Goal: Information Seeking & Learning: Check status

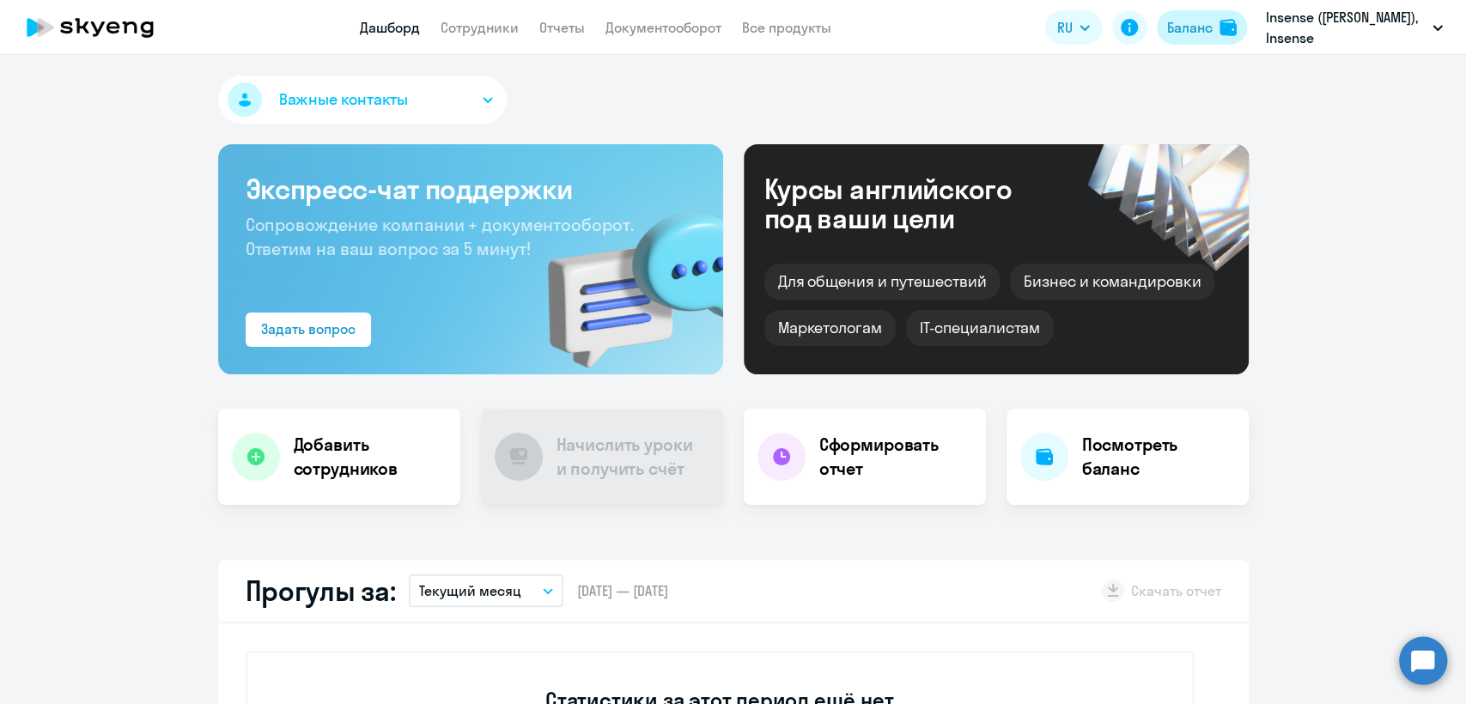
click at [1171, 29] on div "Баланс" at bounding box center [1190, 27] width 46 height 21
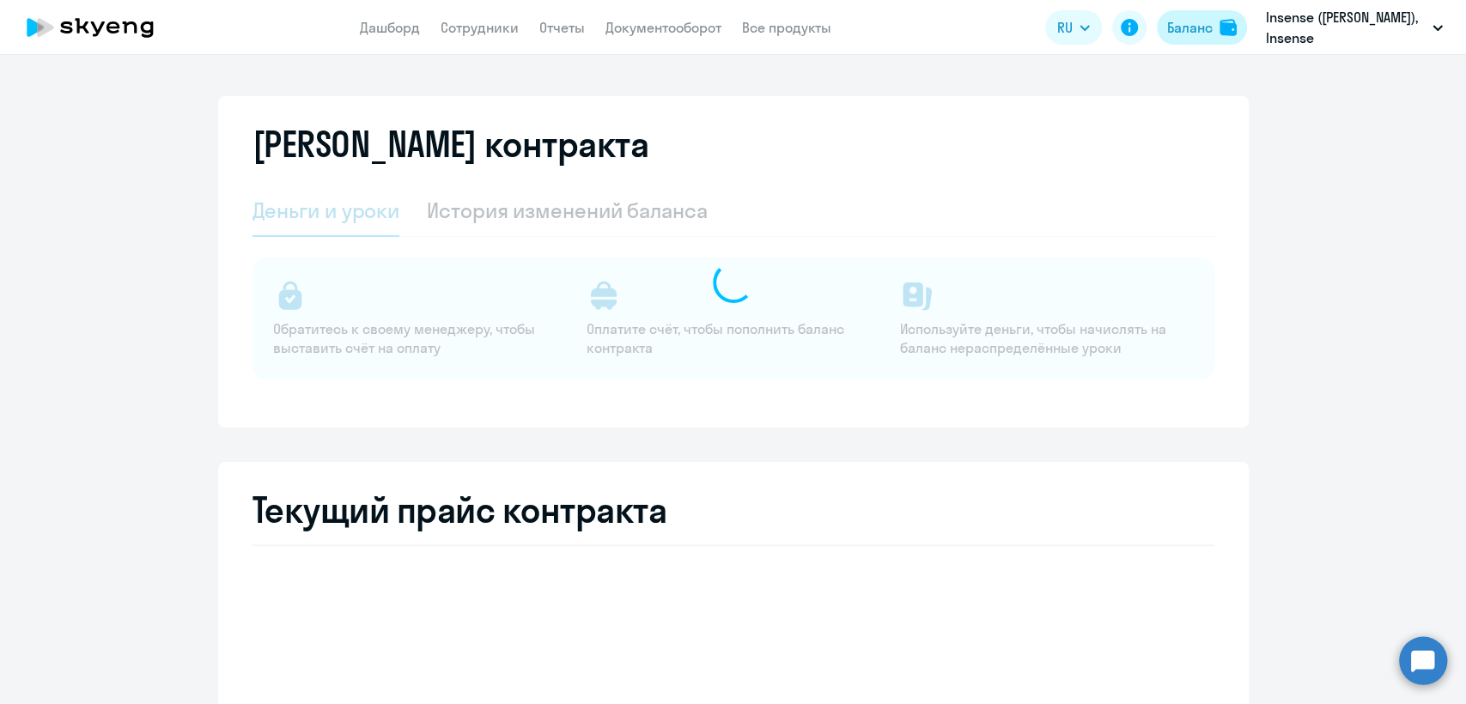
select select "english_adult_not_native_speaker"
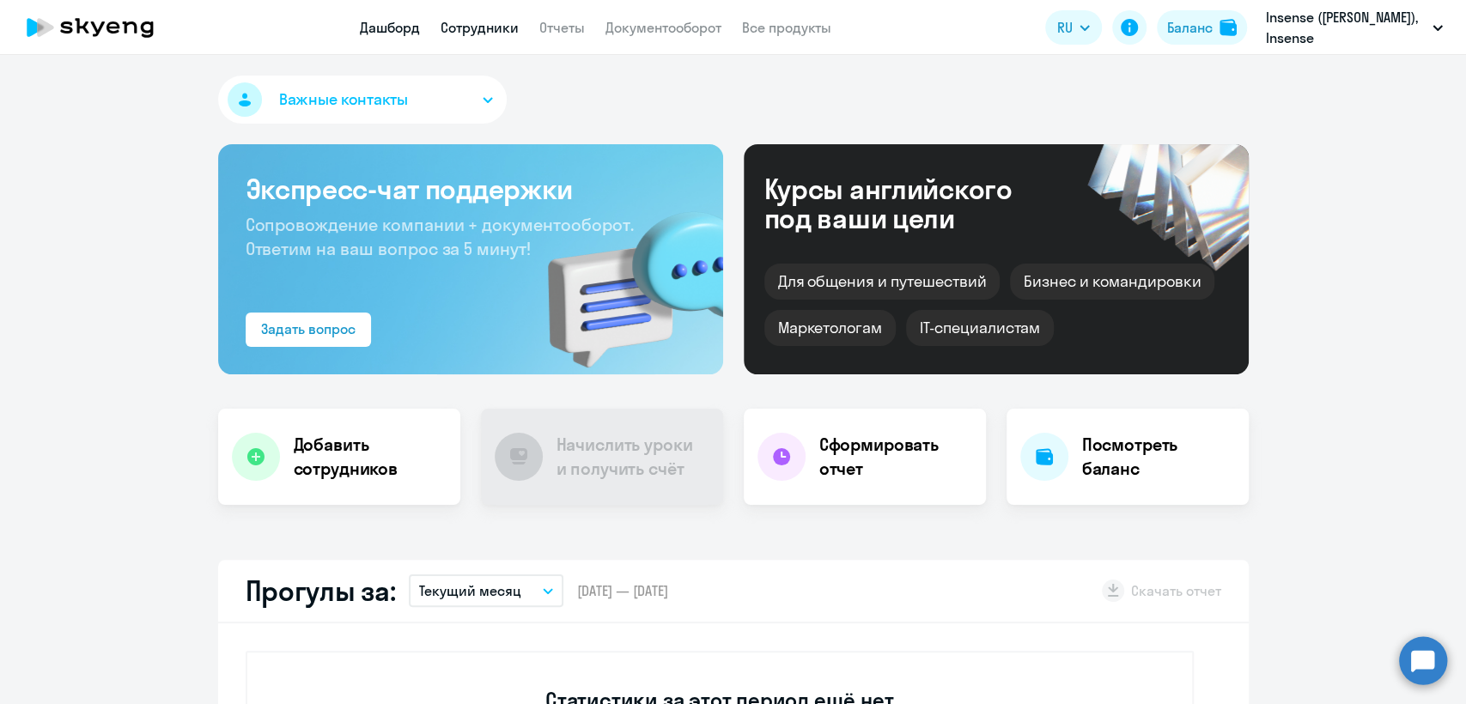
click at [475, 27] on link "Сотрудники" at bounding box center [480, 27] width 78 height 17
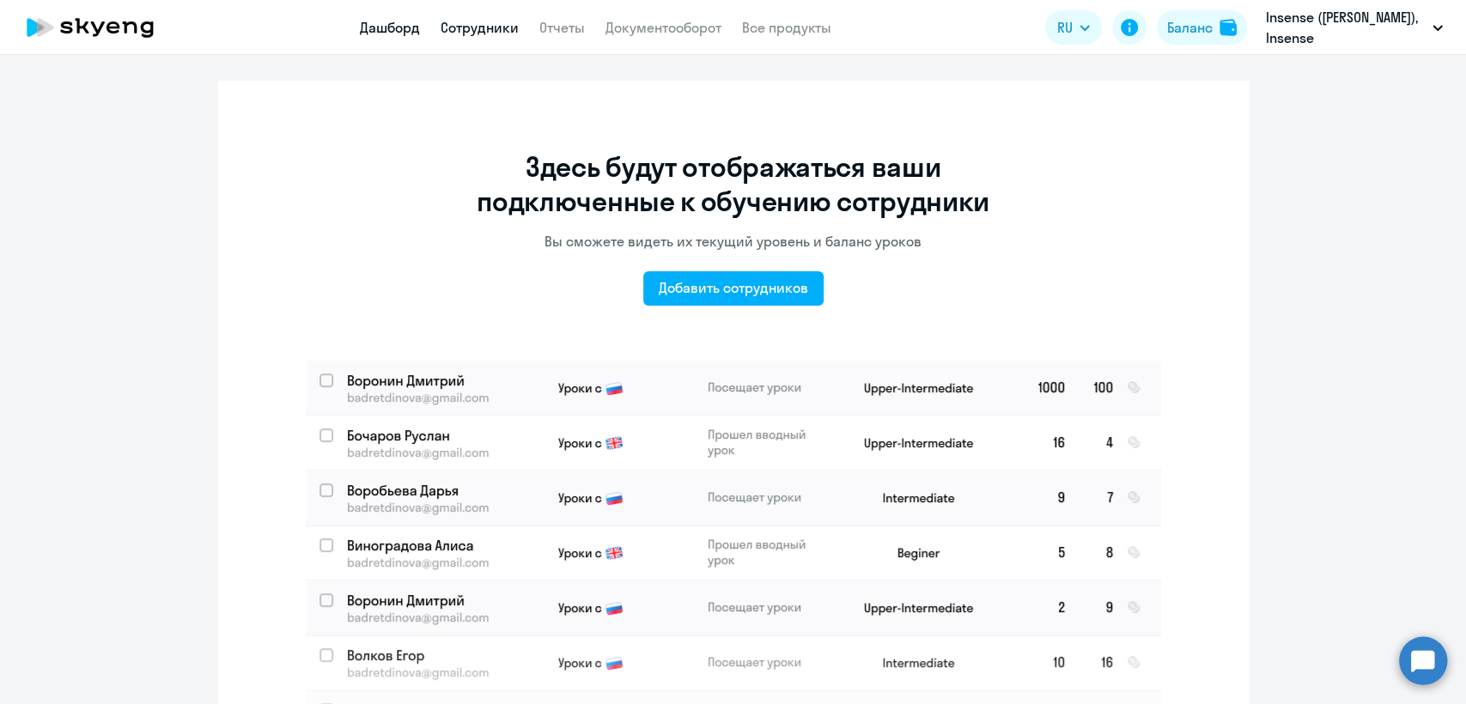
click at [395, 24] on link "Дашборд" at bounding box center [390, 27] width 60 height 17
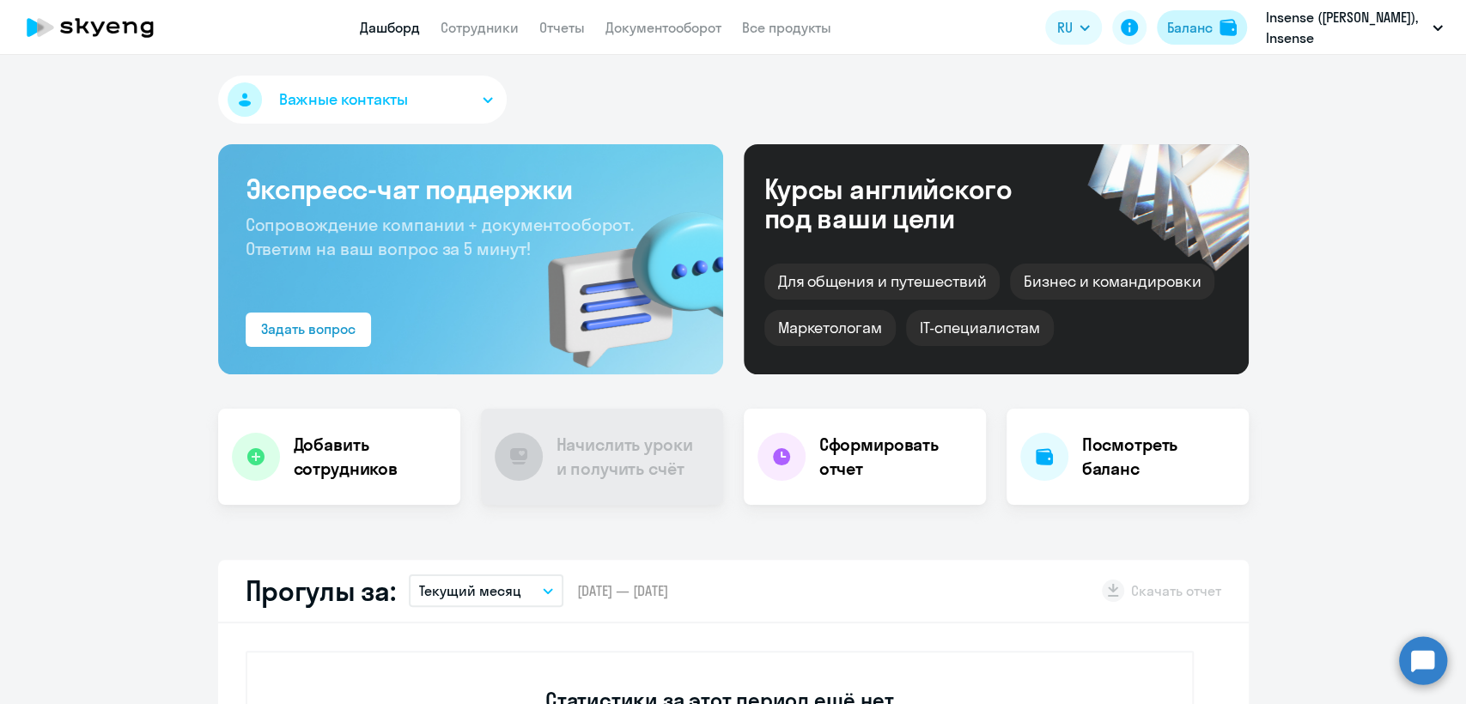
click at [1207, 24] on div "Баланс" at bounding box center [1190, 27] width 46 height 21
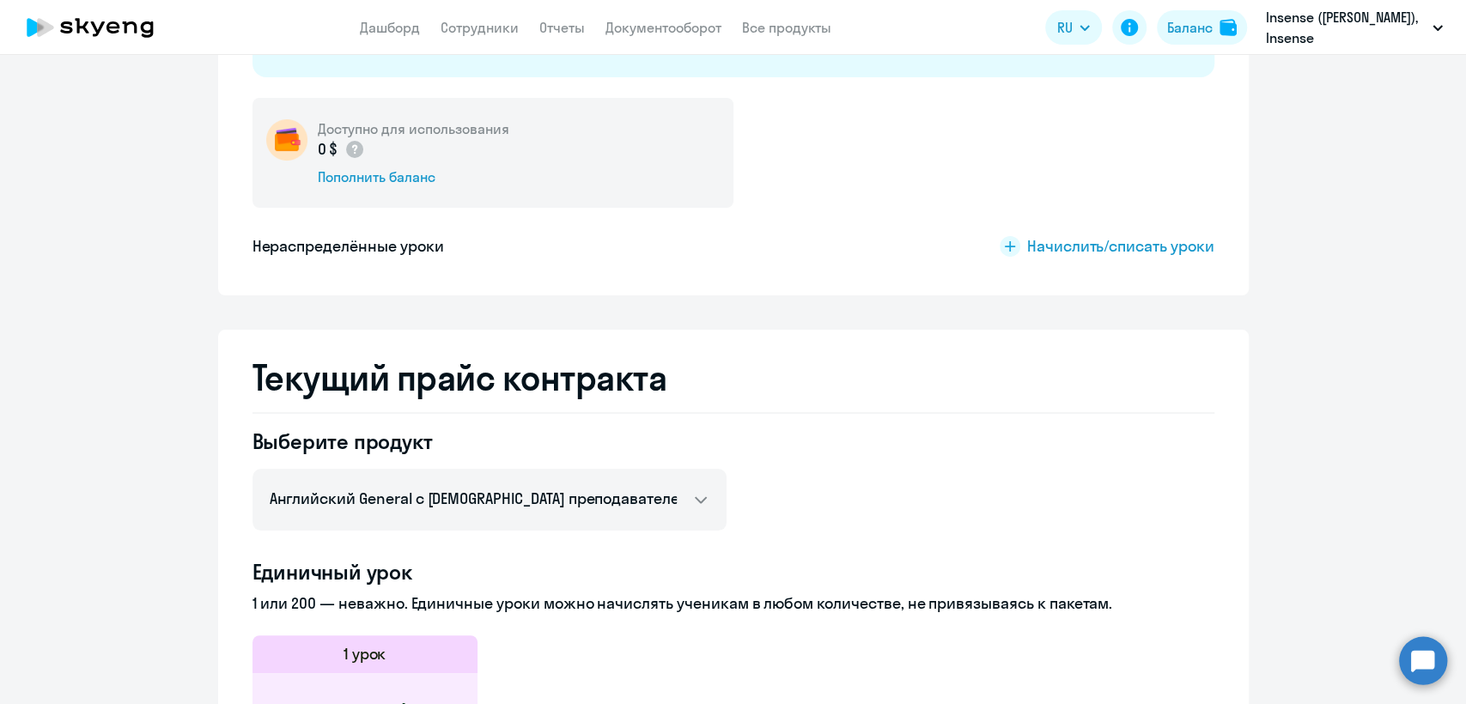
scroll to position [381, 0]
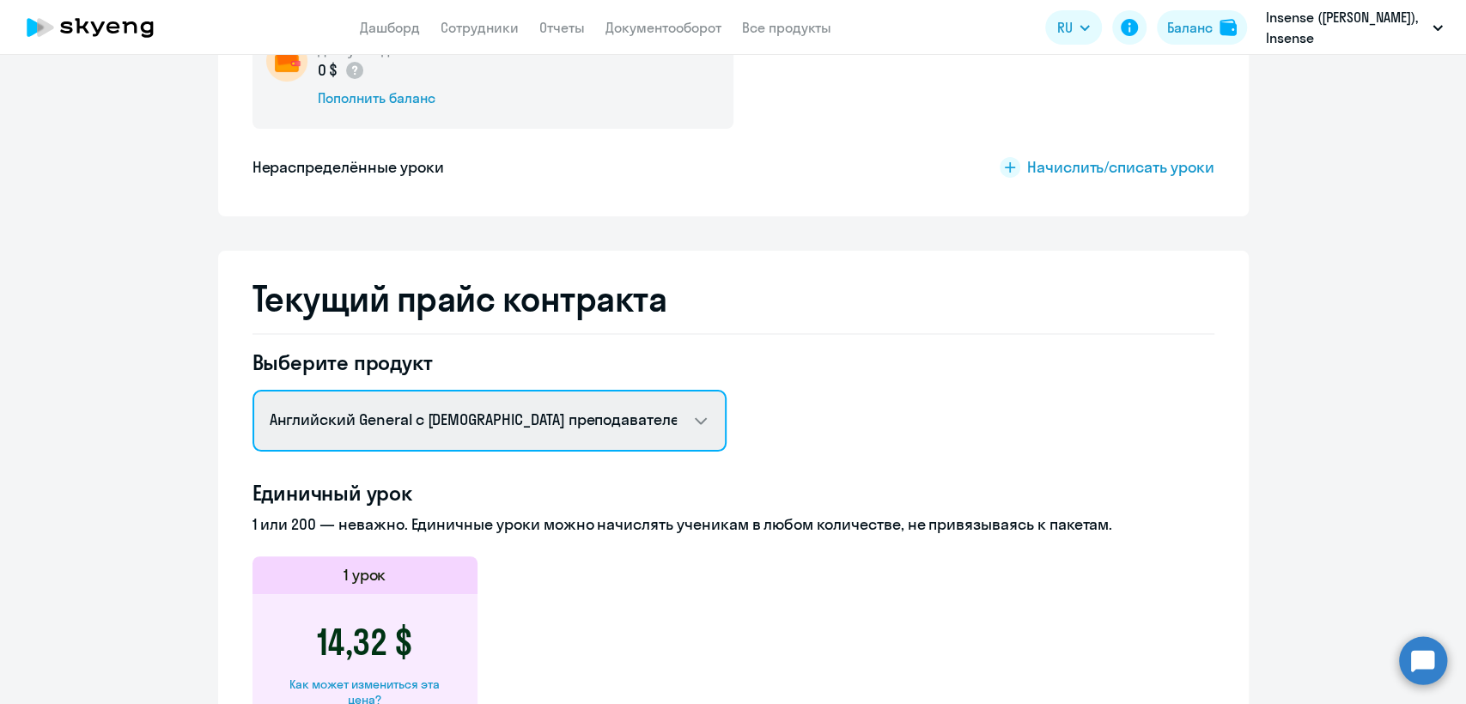
click at [467, 426] on select "Английский General с русскоговорящим преподавателем Английский General с англог…" at bounding box center [489, 421] width 474 height 62
click at [252, 390] on select "Английский General с русскоговорящим преподавателем Английский General с англог…" at bounding box center [489, 421] width 474 height 62
drag, startPoint x: 426, startPoint y: 424, endPoint x: 425, endPoint y: 448, distance: 24.1
click at [426, 424] on select "Английский General с русскоговорящим преподавателем Английский General с англог…" at bounding box center [489, 421] width 474 height 62
select select "english_adult_not_native_speaker_premium"
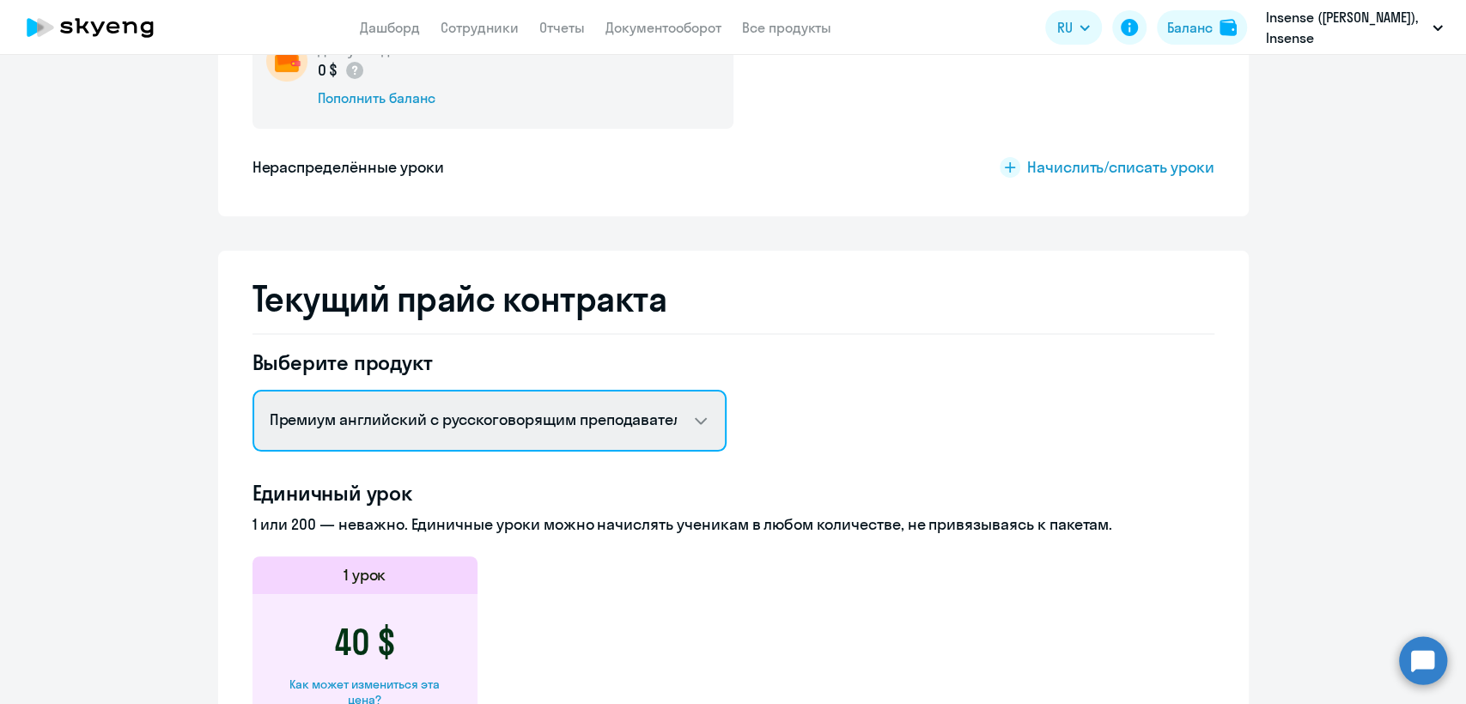
click at [252, 390] on select "Английский General с русскоговорящим преподавателем Английский General с англог…" at bounding box center [489, 421] width 474 height 62
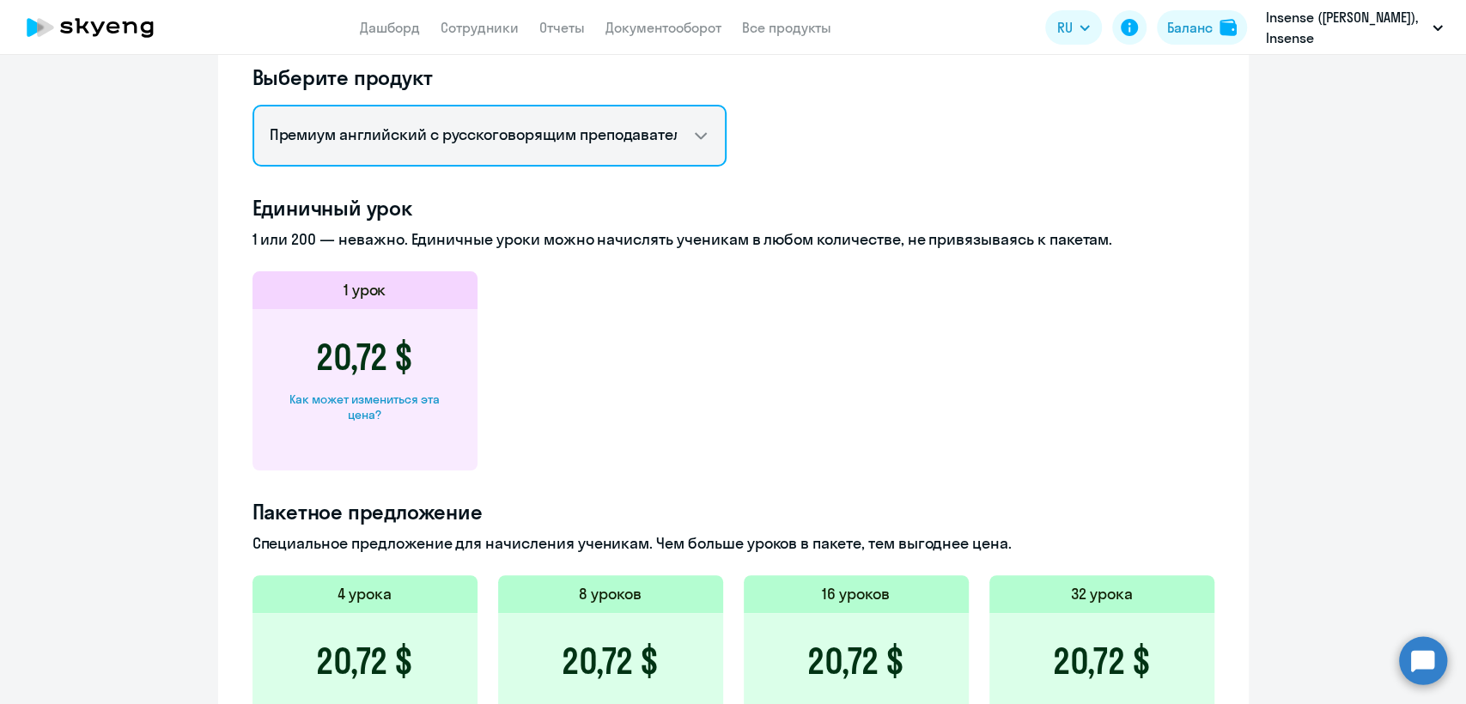
scroll to position [859, 0]
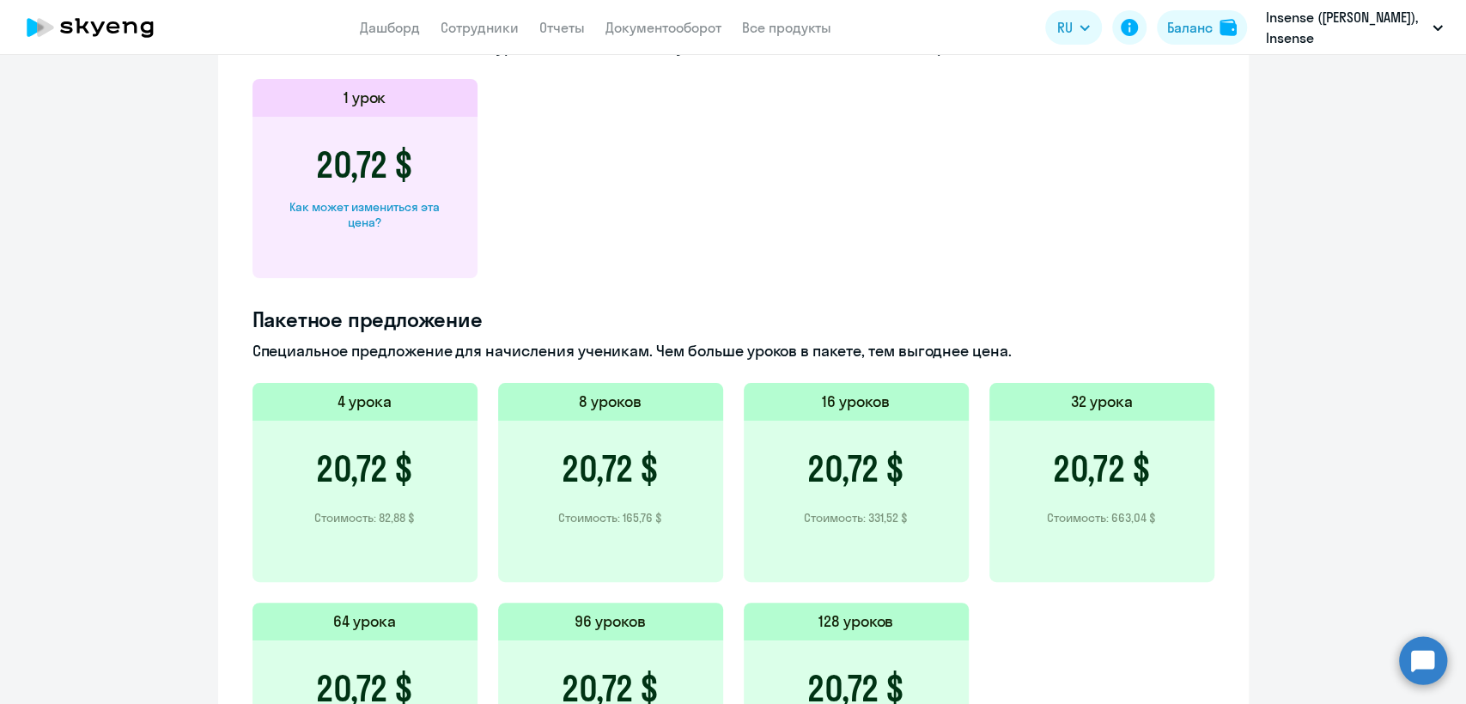
click at [390, 205] on div "Как может измениться эта цена?" at bounding box center [365, 214] width 170 height 31
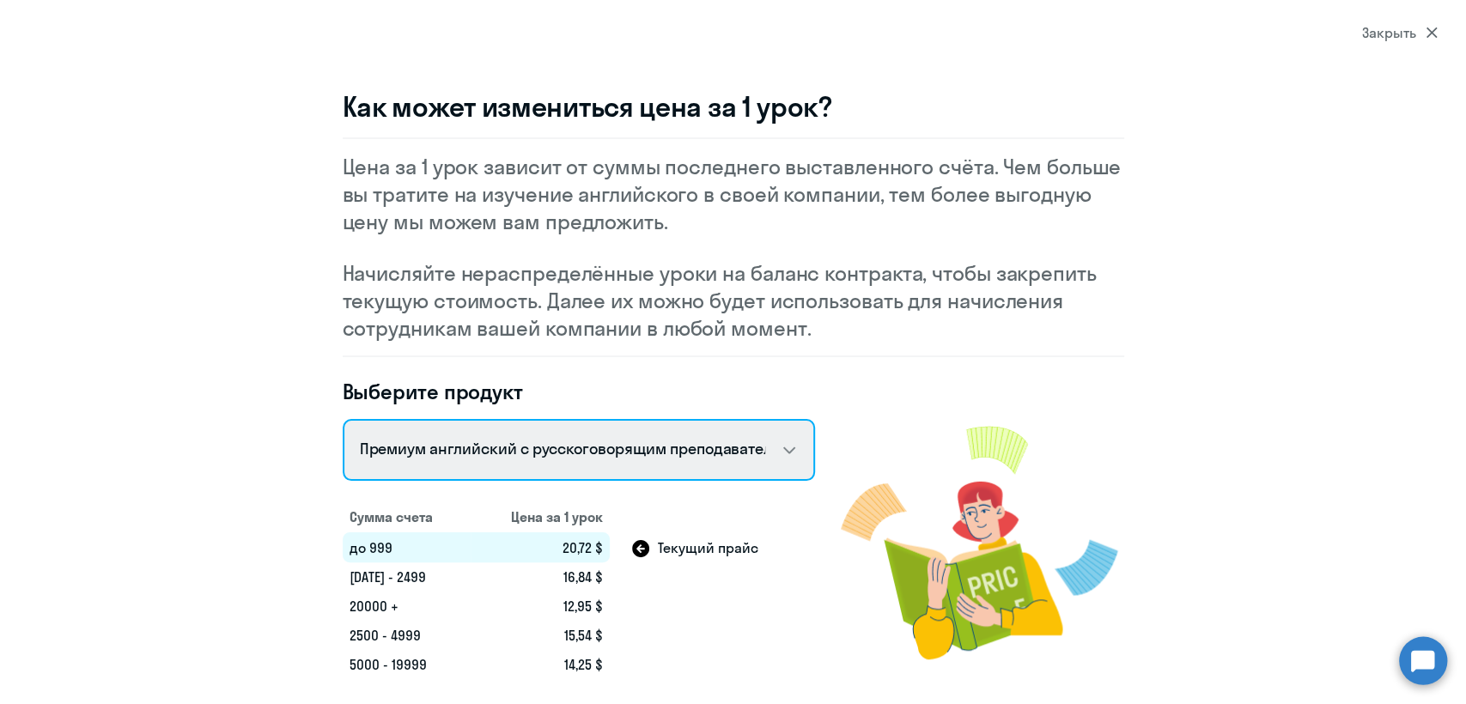
click at [498, 471] on select "Английский General с русскоговорящим преподавателем Английский General с англог…" at bounding box center [579, 450] width 472 height 62
click at [343, 419] on select "Английский General с русскоговорящим преподавателем Английский General с англог…" at bounding box center [579, 450] width 472 height 62
click at [508, 450] on select "Английский General с русскоговорящим преподавателем Английский General с англог…" at bounding box center [579, 450] width 472 height 62
select select "english_adult_native_speaker"
click at [343, 419] on select "Английский General с русскоговорящим преподавателем Английский General с англог…" at bounding box center [579, 450] width 472 height 62
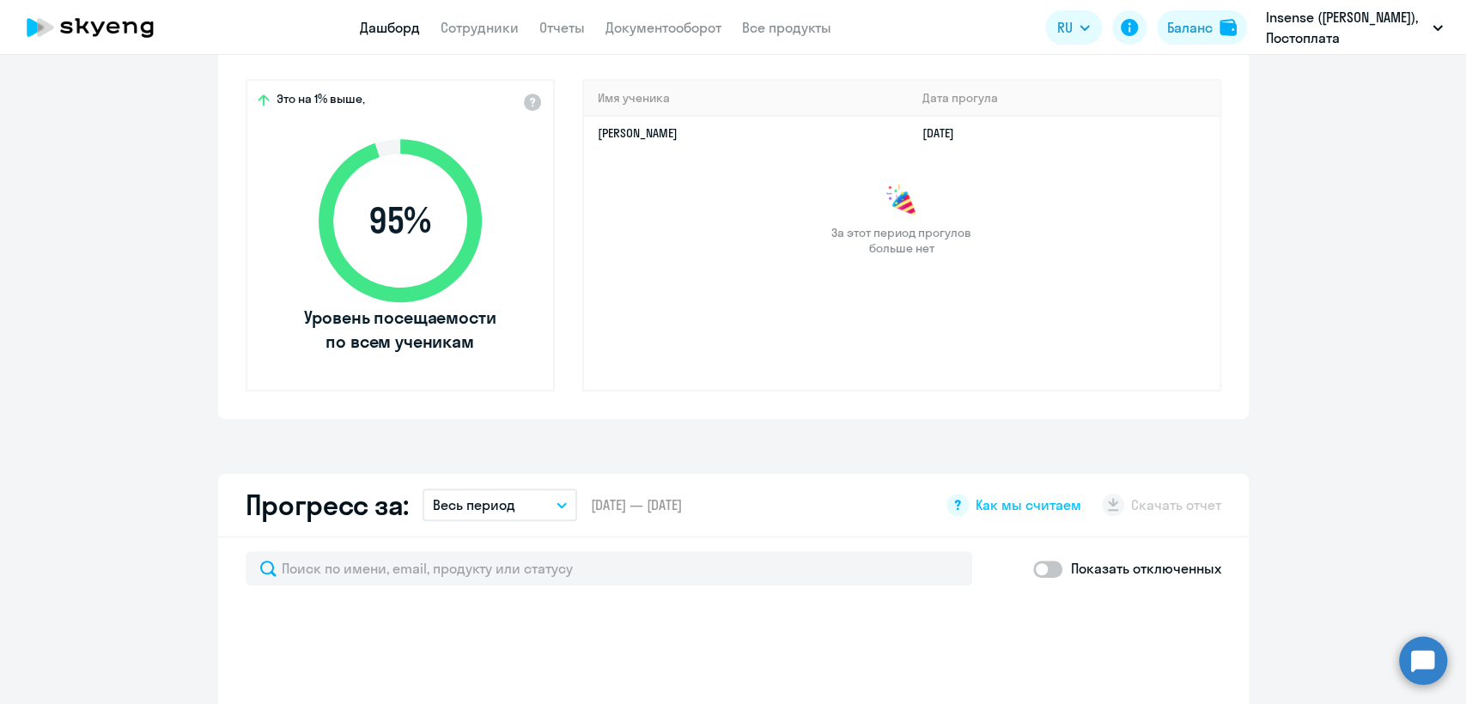
scroll to position [381, 0]
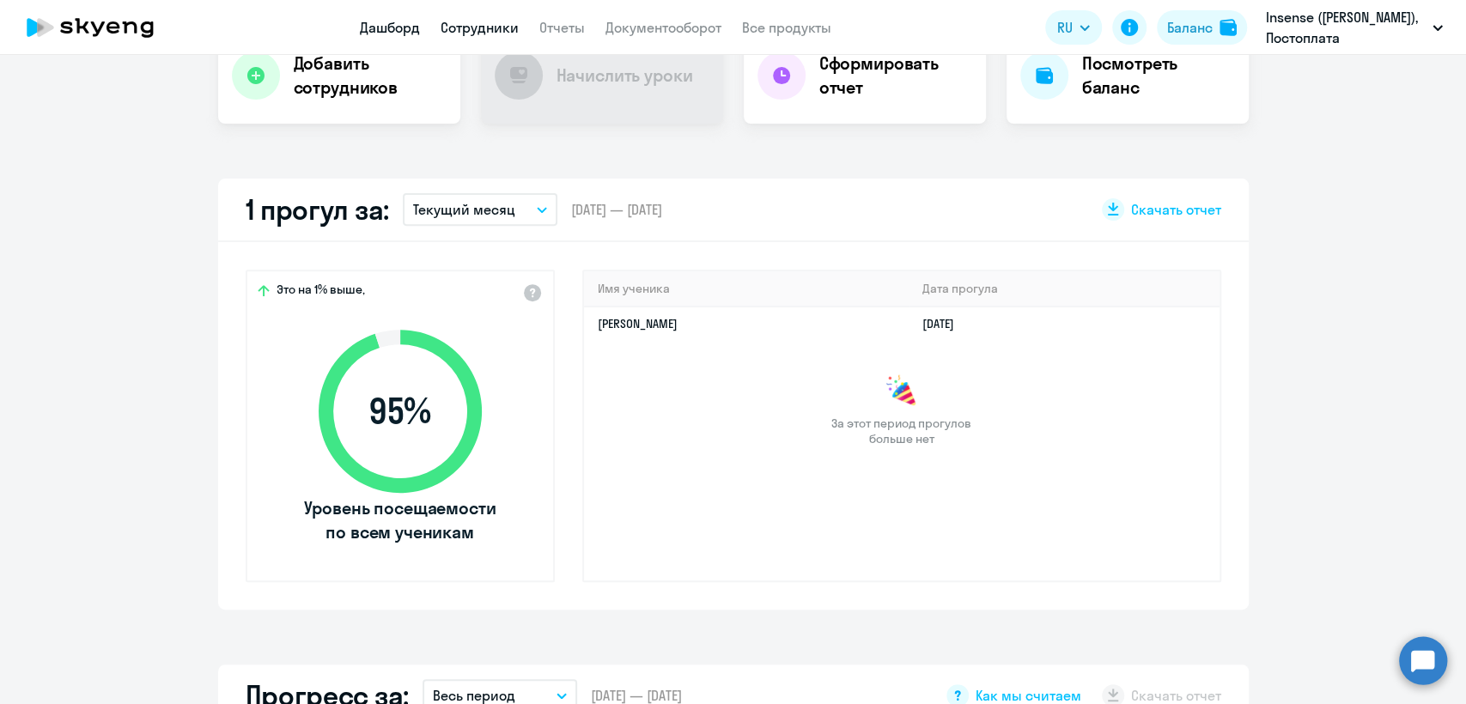
select select "30"
click at [483, 32] on link "Сотрудники" at bounding box center [480, 27] width 78 height 17
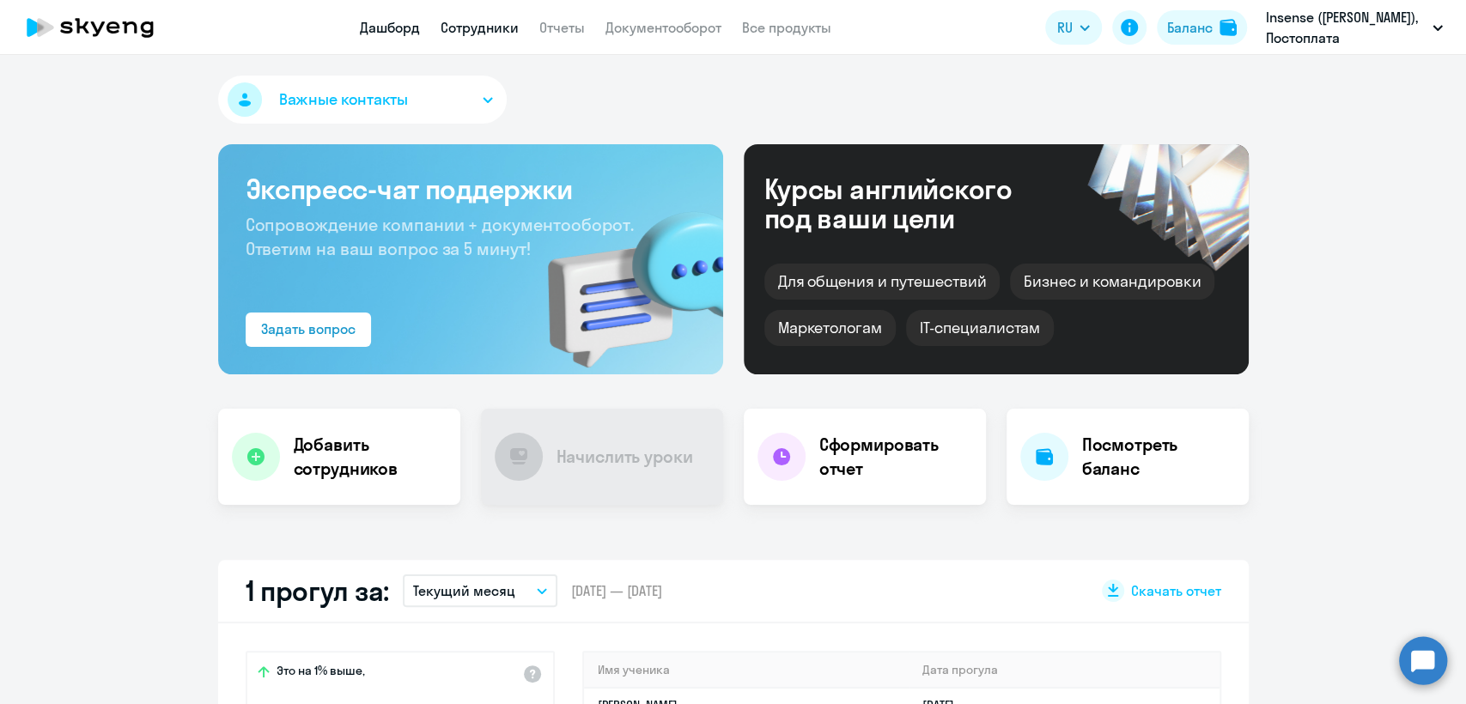
select select "30"
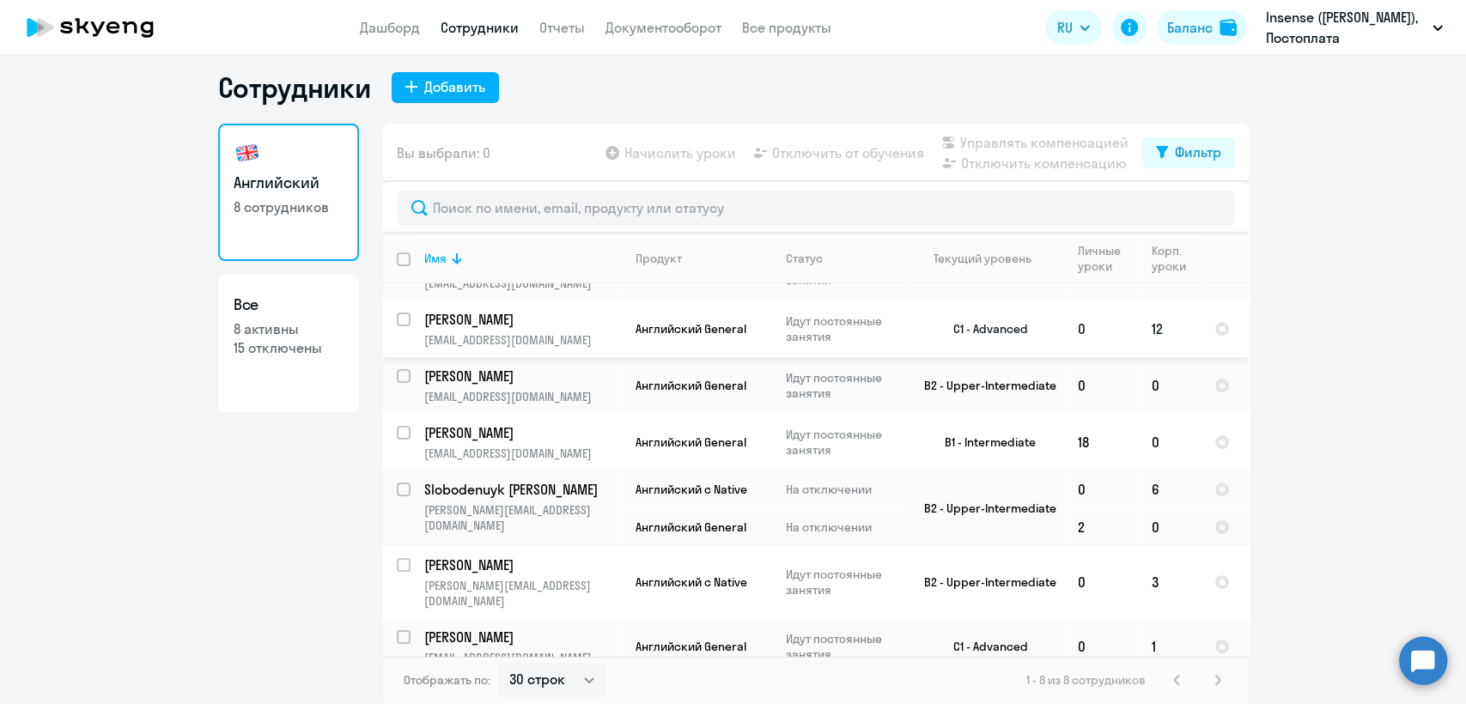
scroll to position [98, 0]
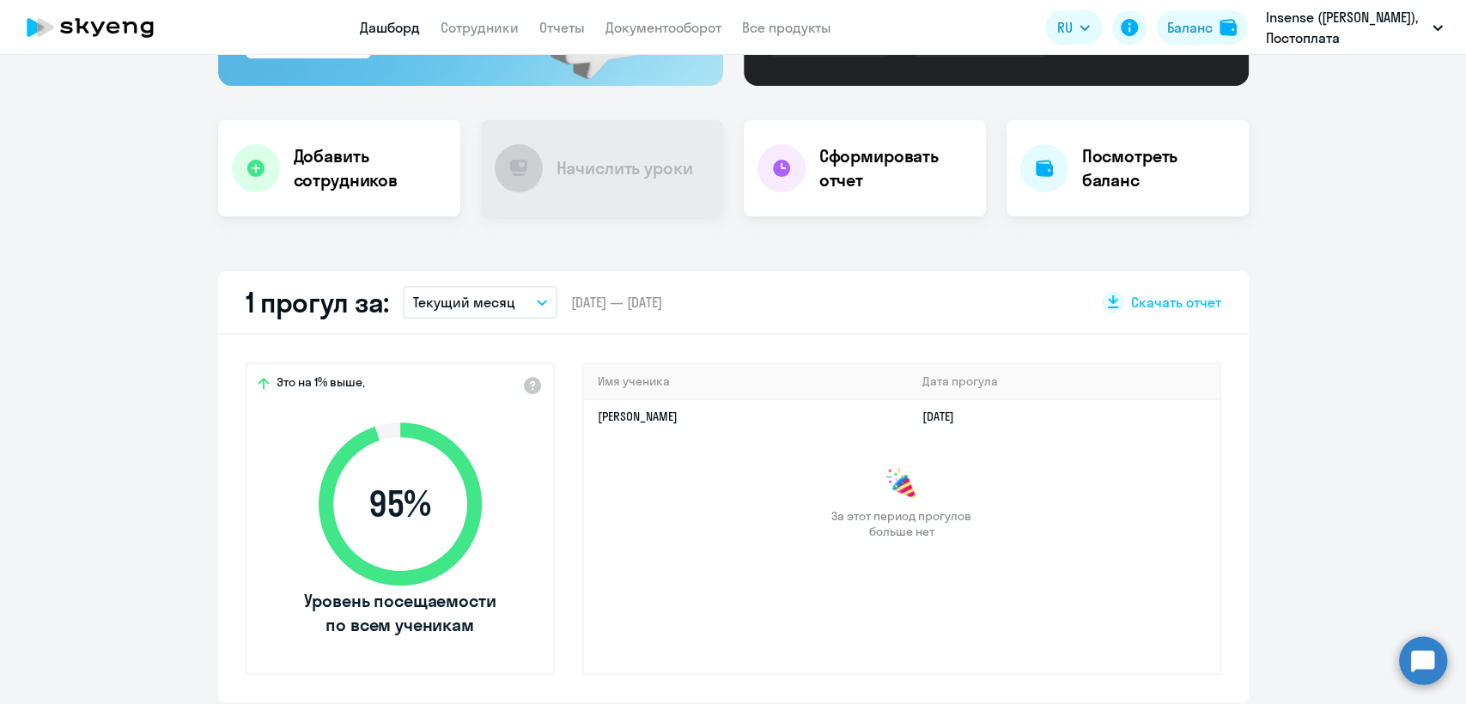
scroll to position [286, 0]
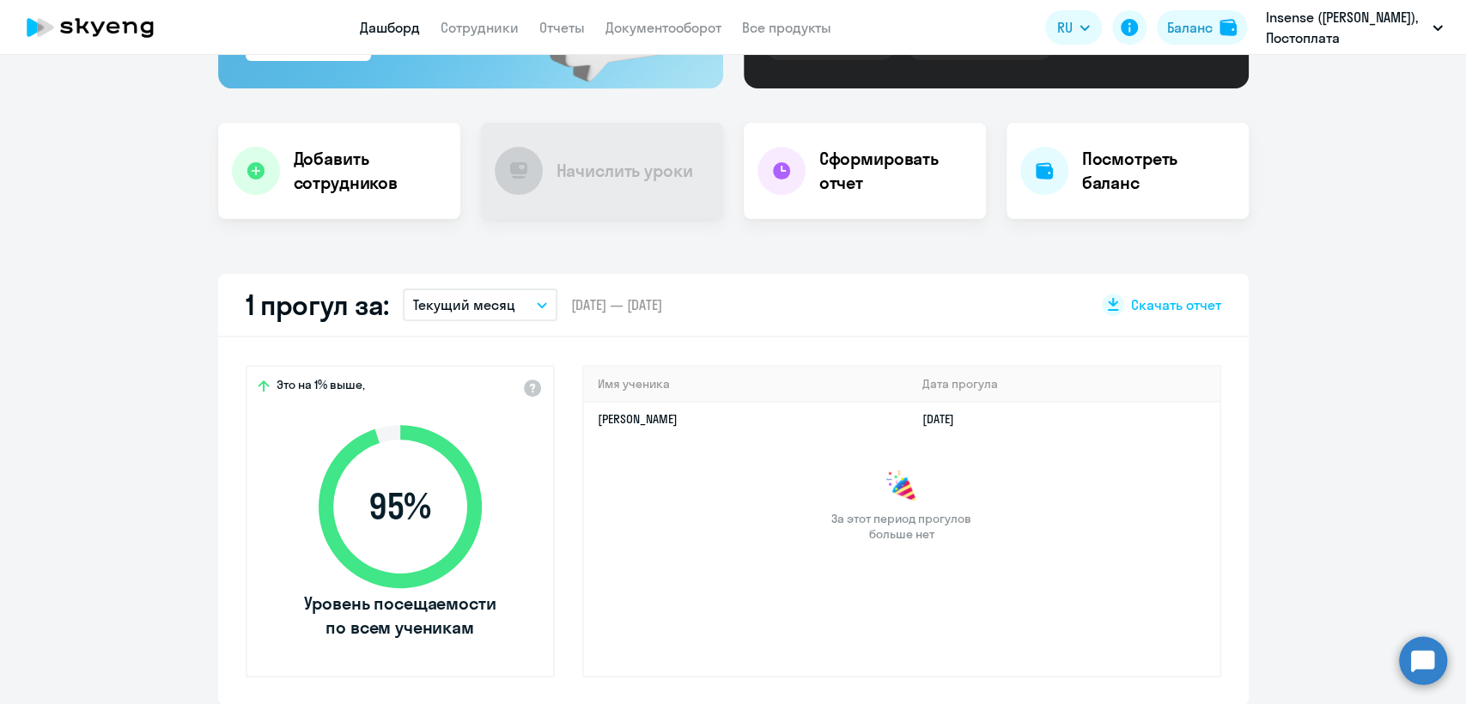
select select "30"
click at [470, 27] on link "Сотрудники" at bounding box center [480, 27] width 78 height 17
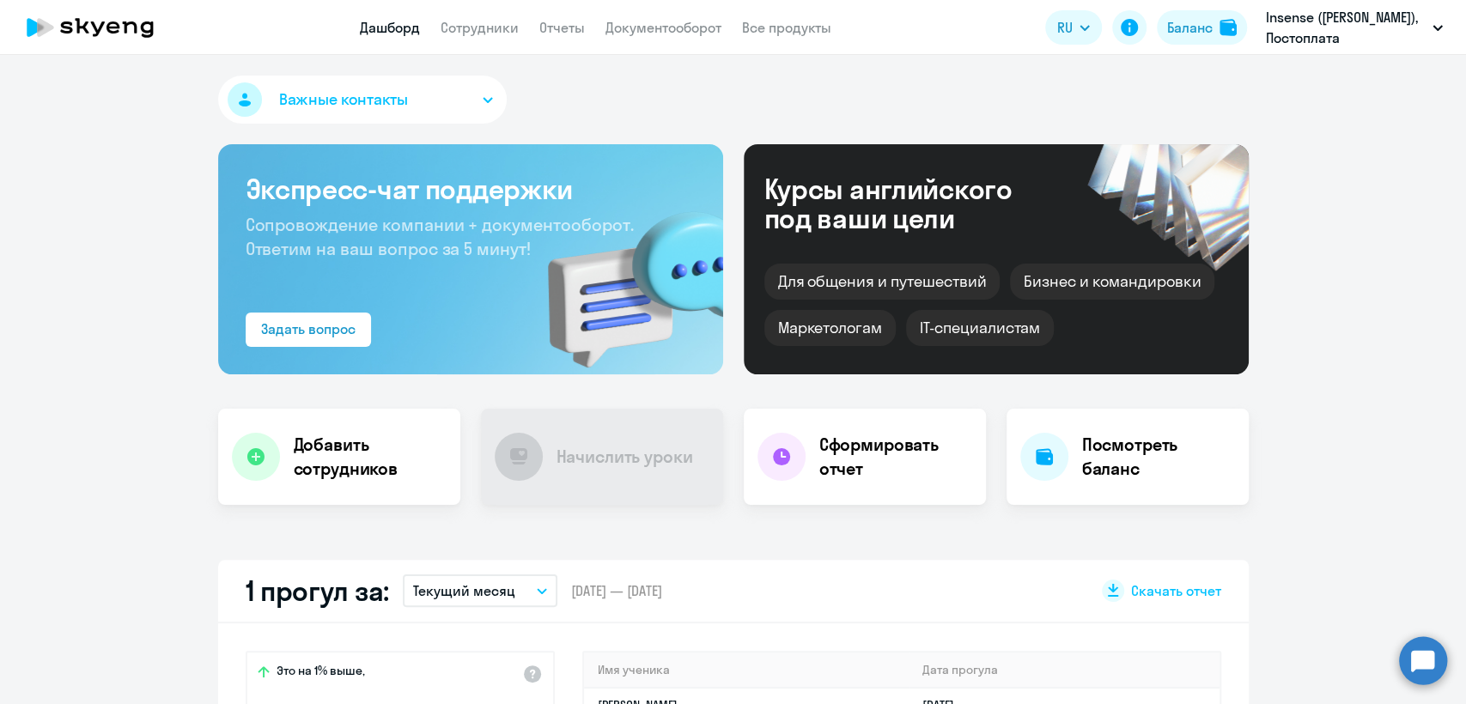
select select "30"
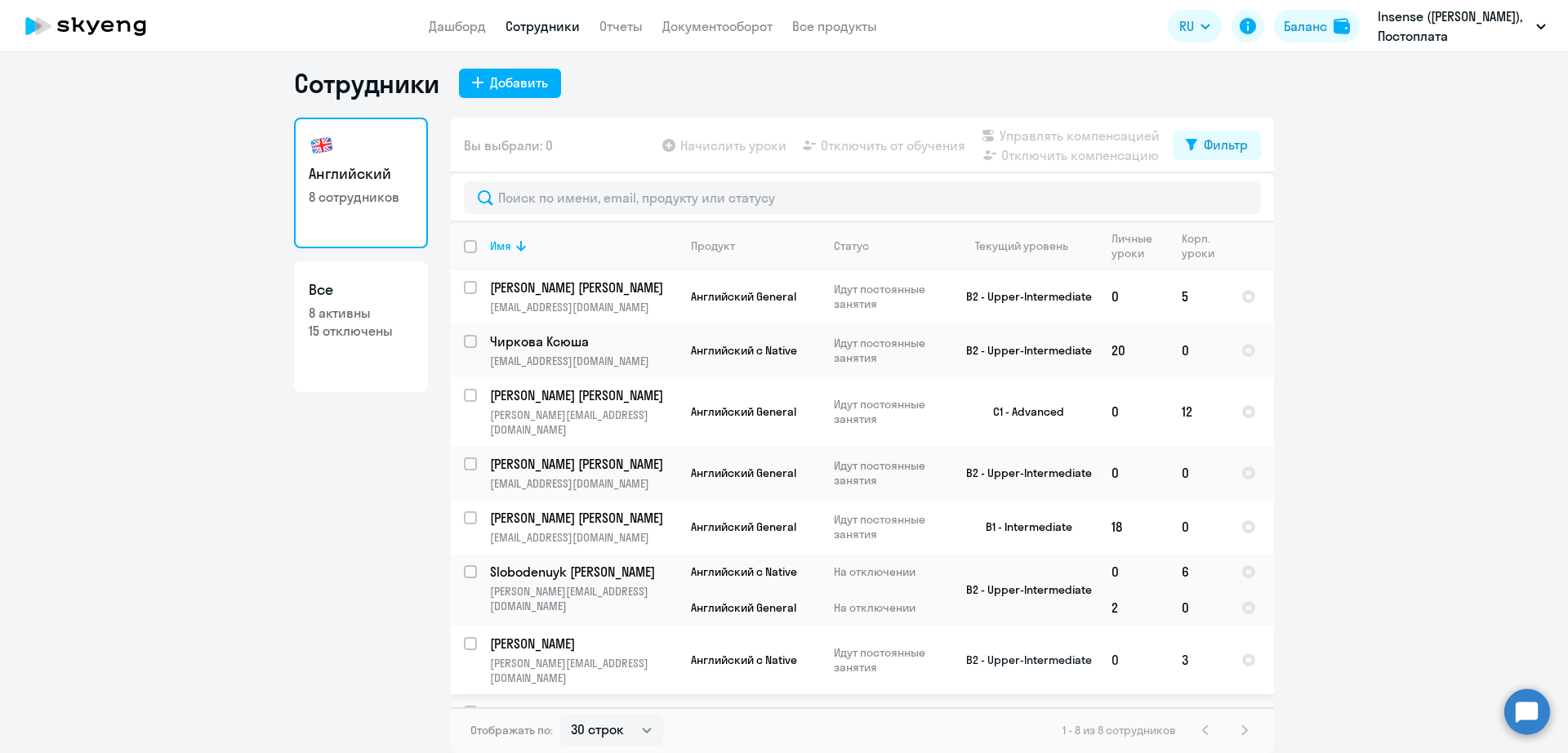
scroll to position [11, 0]
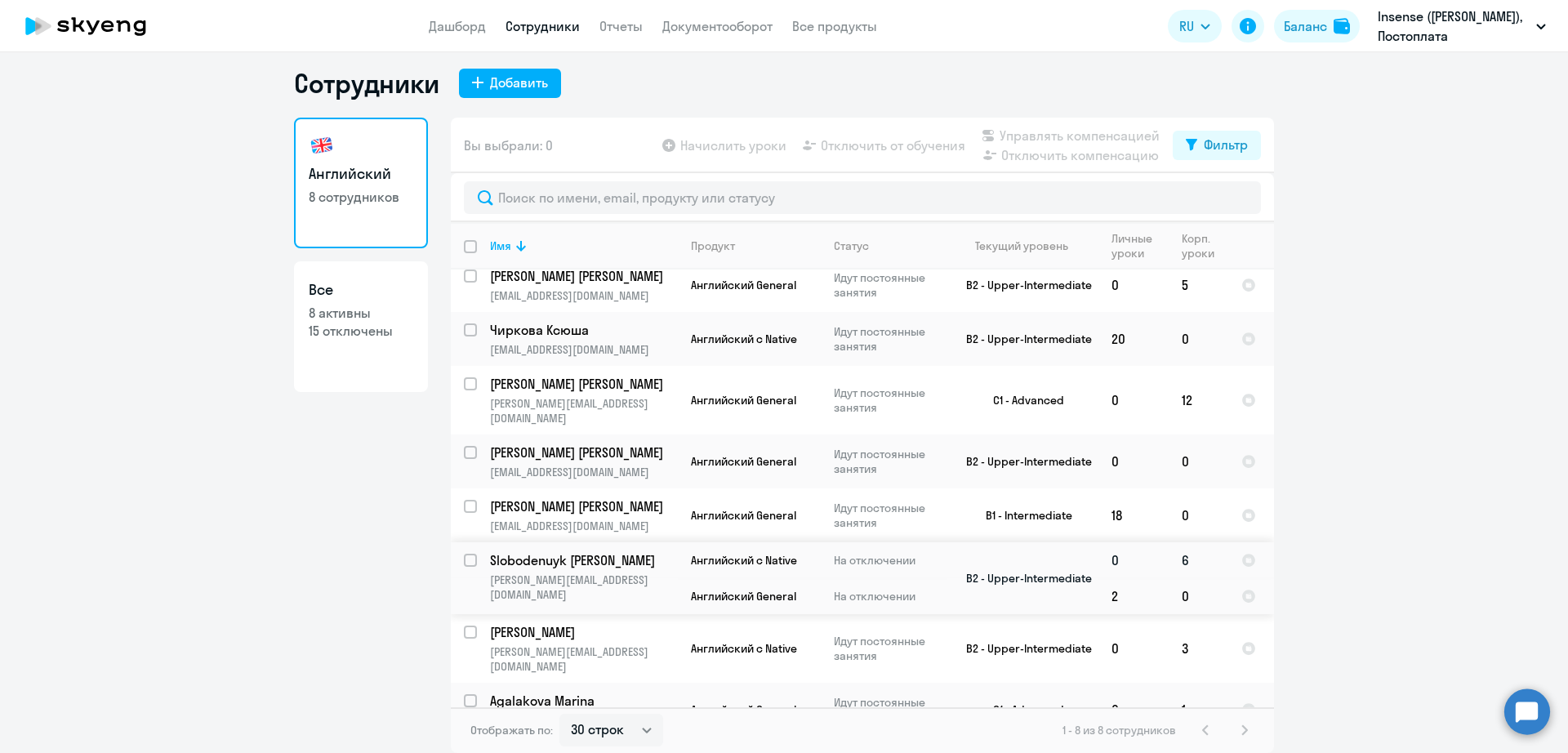
click at [573, 572] on p "[PERSON_NAME][EMAIL_ADDRESS][DOMAIN_NAME]" at bounding box center [583, 587] width 187 height 29
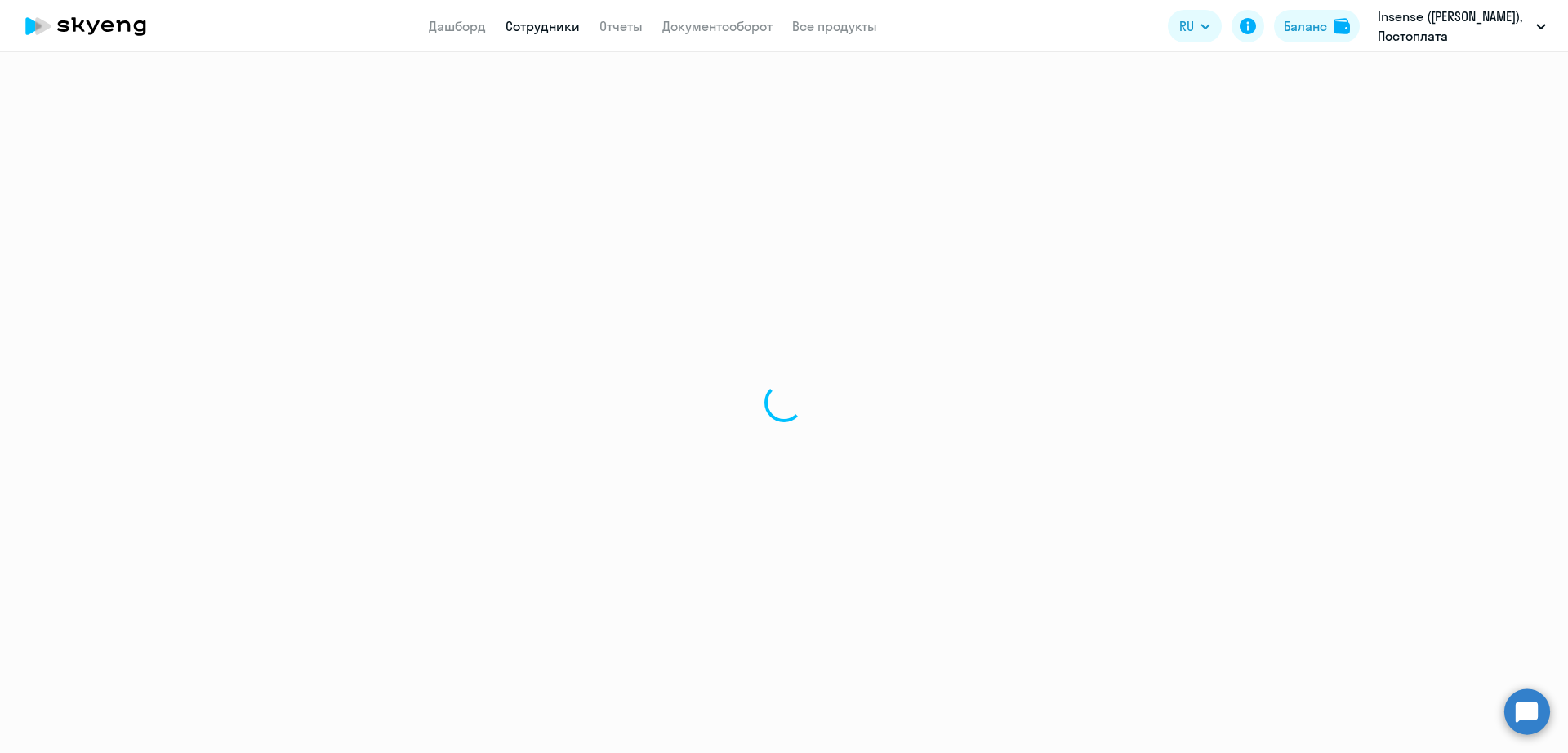
select select "english"
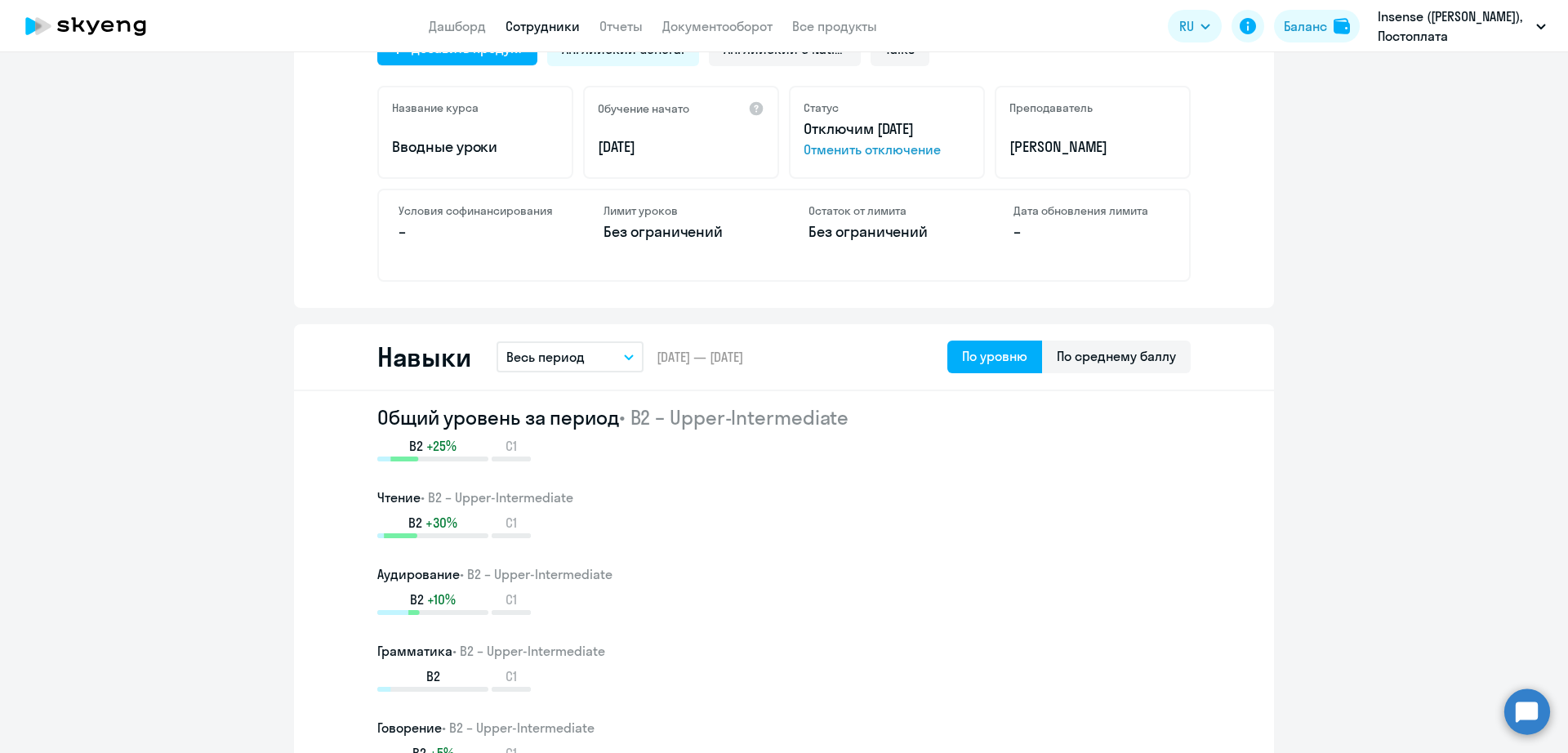
scroll to position [511, 0]
